Goal: Transaction & Acquisition: Purchase product/service

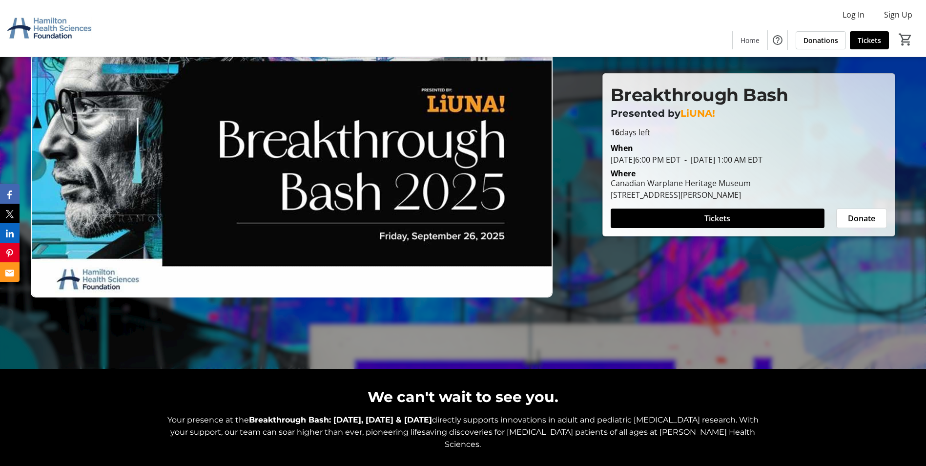
scroll to position [98, 0]
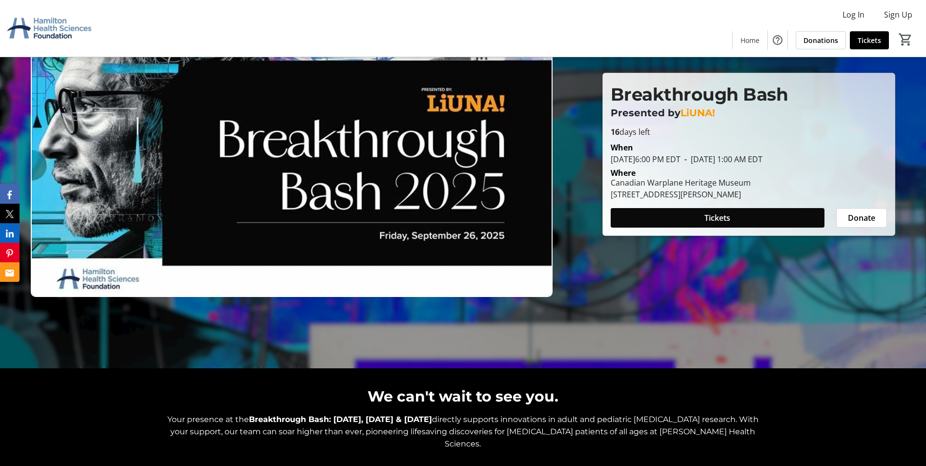
click at [713, 223] on span "Tickets" at bounding box center [718, 218] width 26 height 12
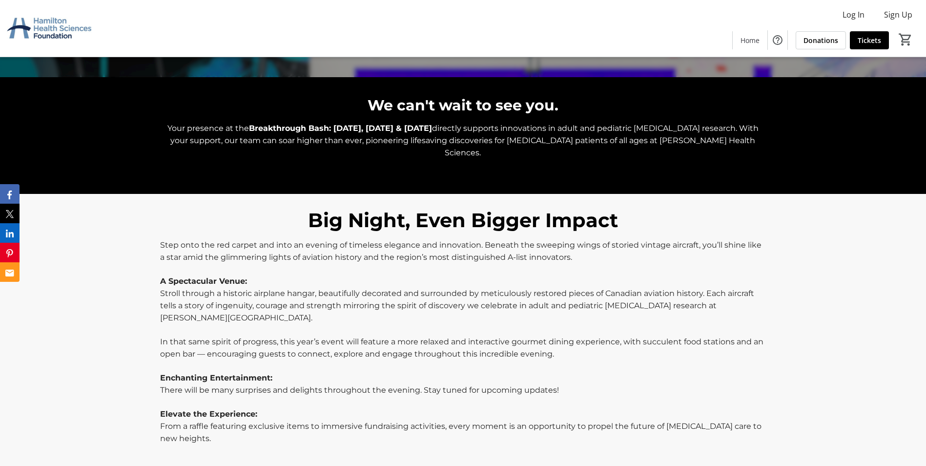
scroll to position [391, 0]
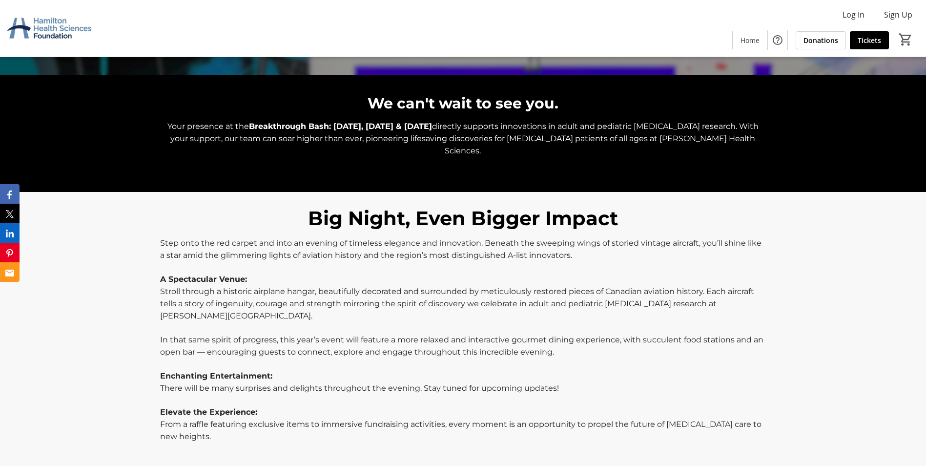
drag, startPoint x: 594, startPoint y: 302, endPoint x: 394, endPoint y: 254, distance: 206.5
click at [394, 261] on p at bounding box center [463, 267] width 606 height 12
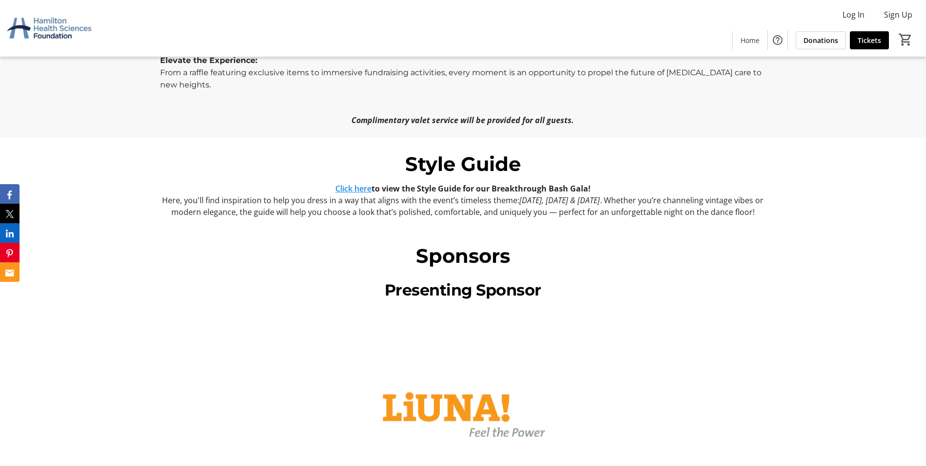
scroll to position [733, 0]
